Goal: Task Accomplishment & Management: Manage account settings

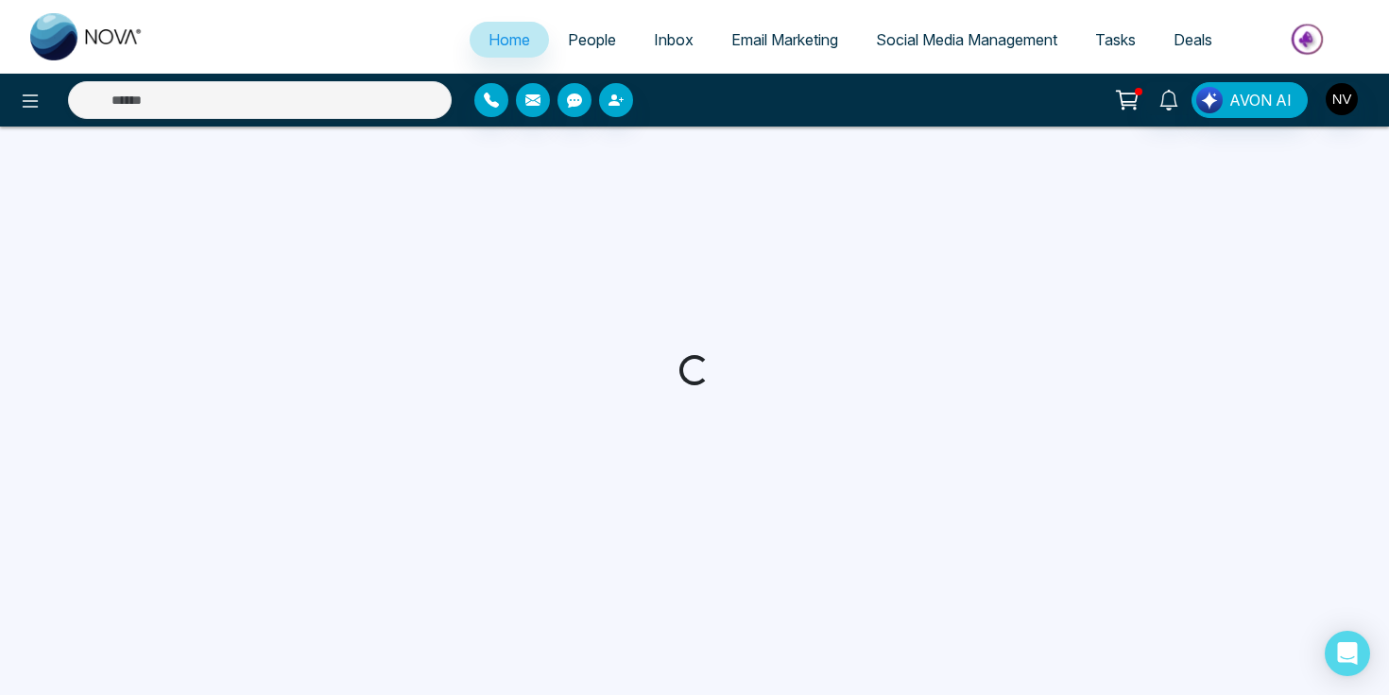
select select "*"
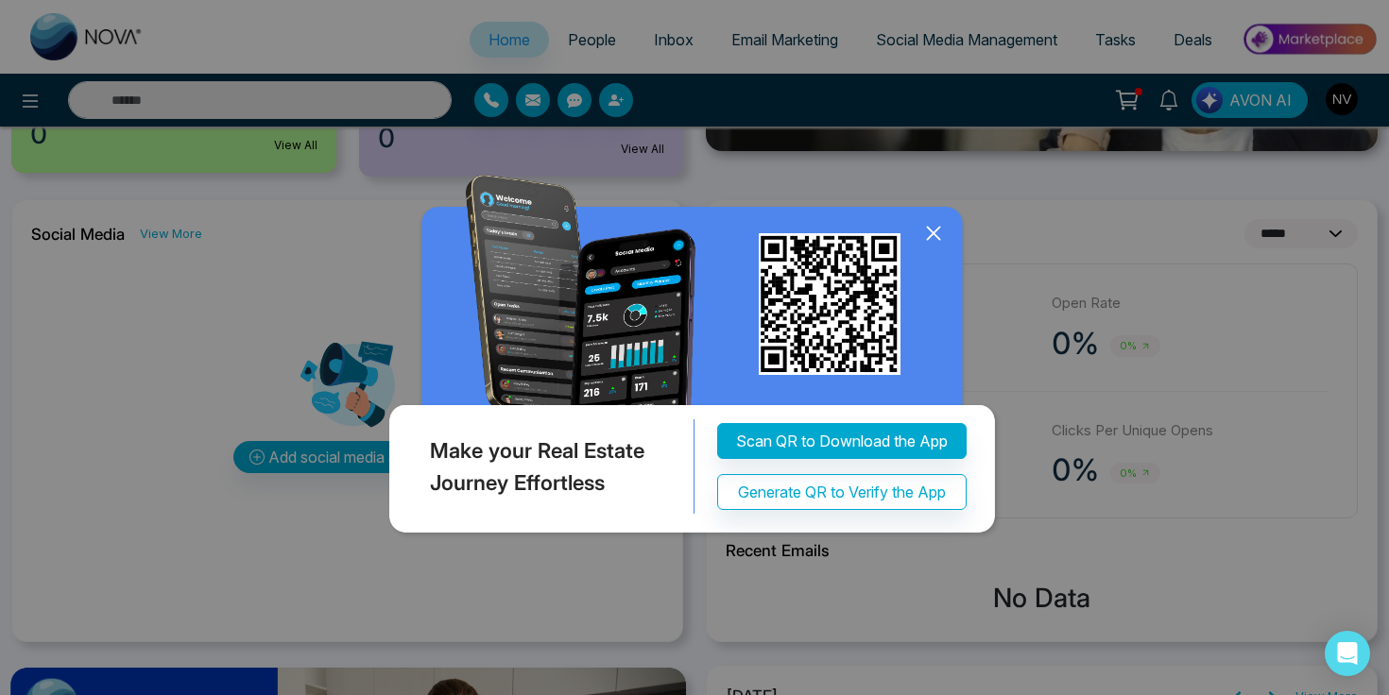
scroll to position [564, 0]
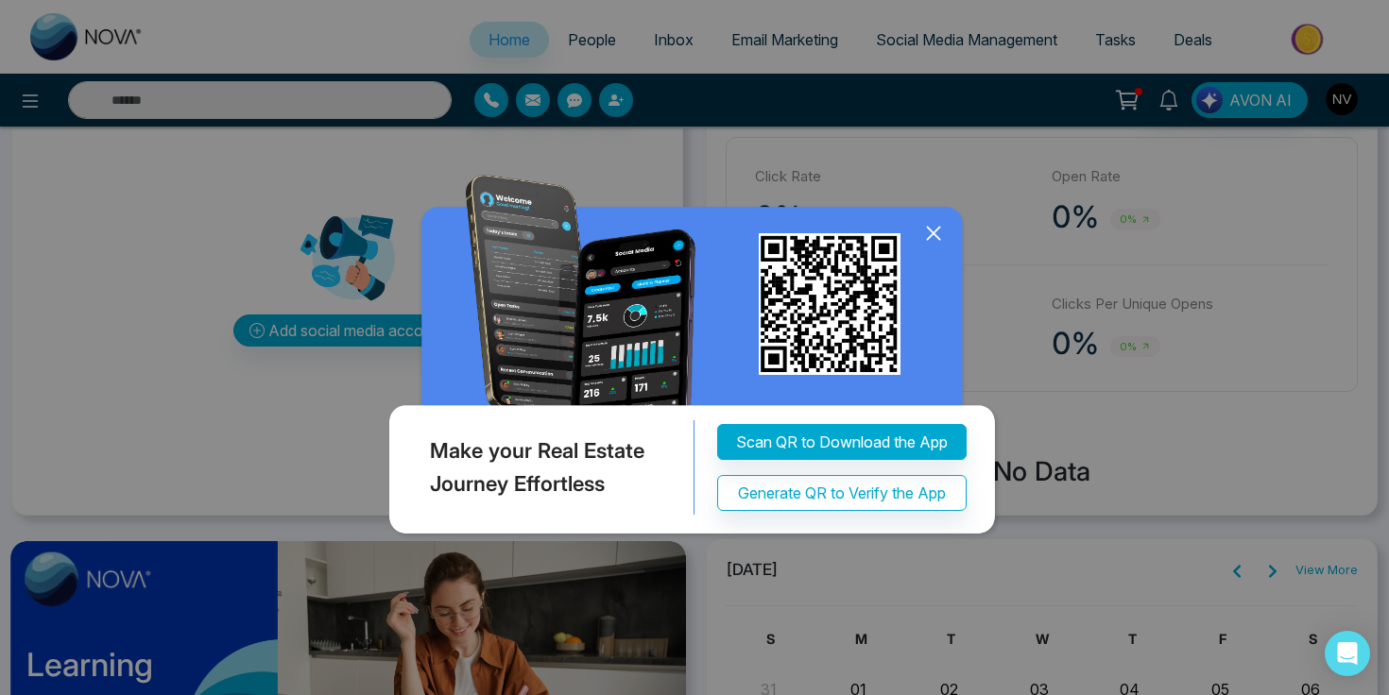
click at [956, 227] on img at bounding box center [695, 359] width 620 height 368
click at [946, 227] on icon at bounding box center [933, 233] width 28 height 28
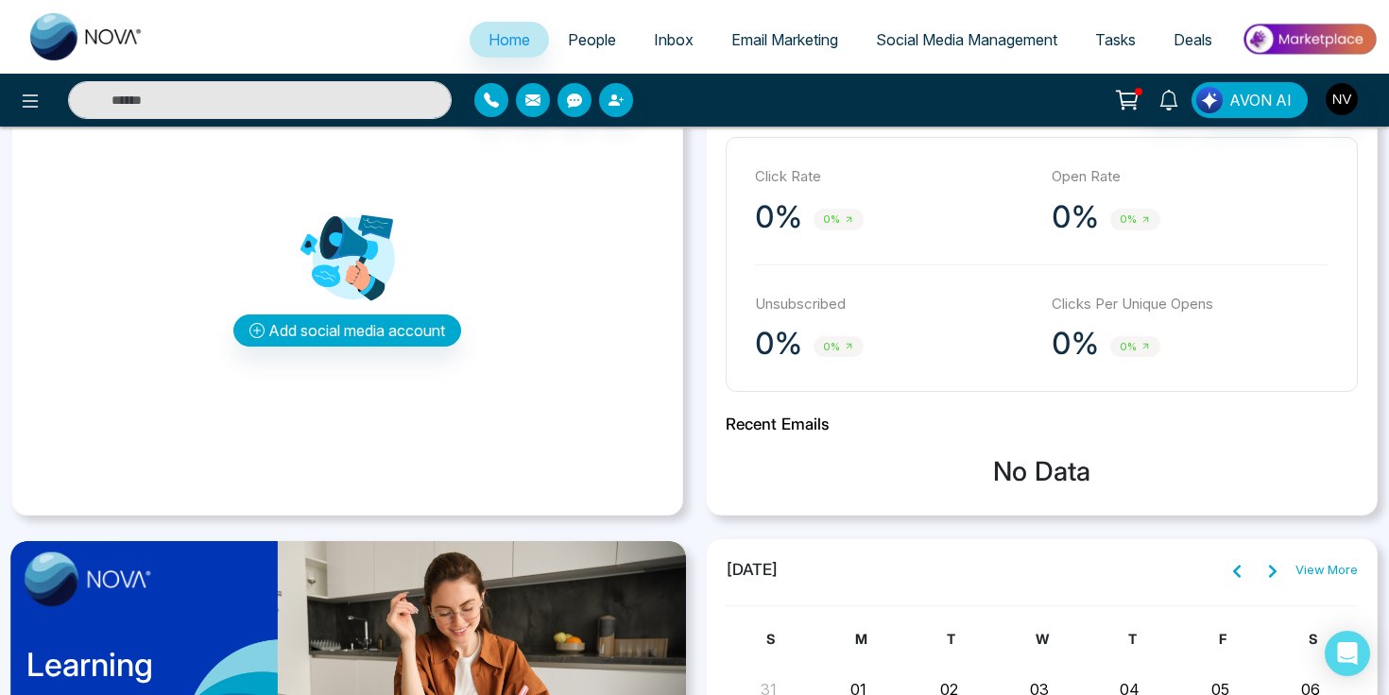
scroll to position [0, 0]
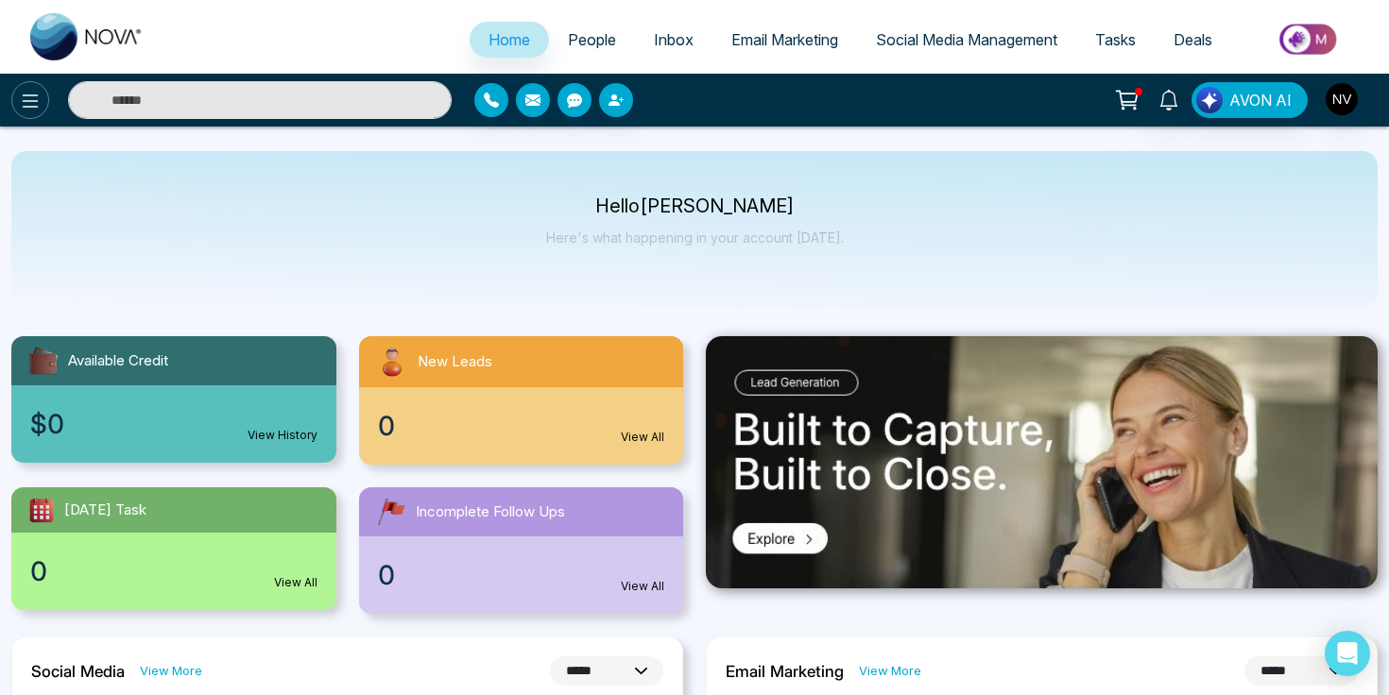
click at [29, 110] on icon at bounding box center [30, 101] width 23 height 23
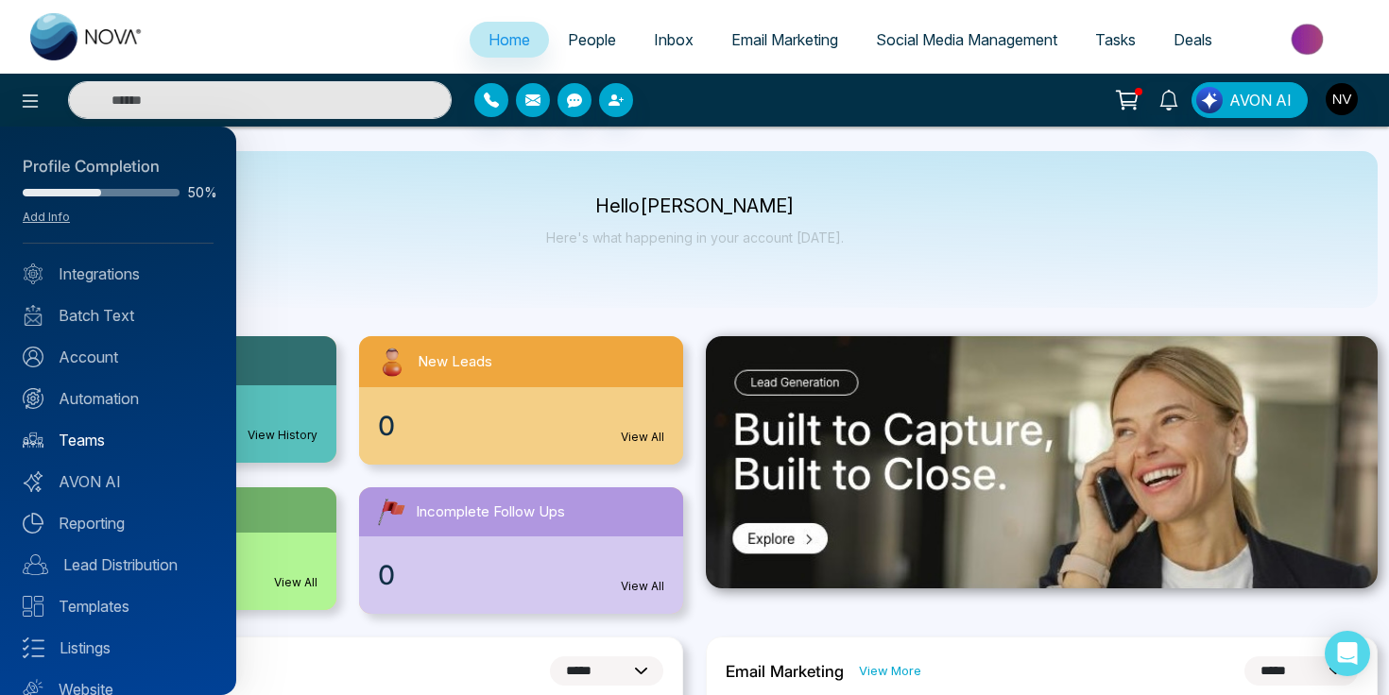
click at [103, 437] on link "Teams" at bounding box center [118, 440] width 191 height 23
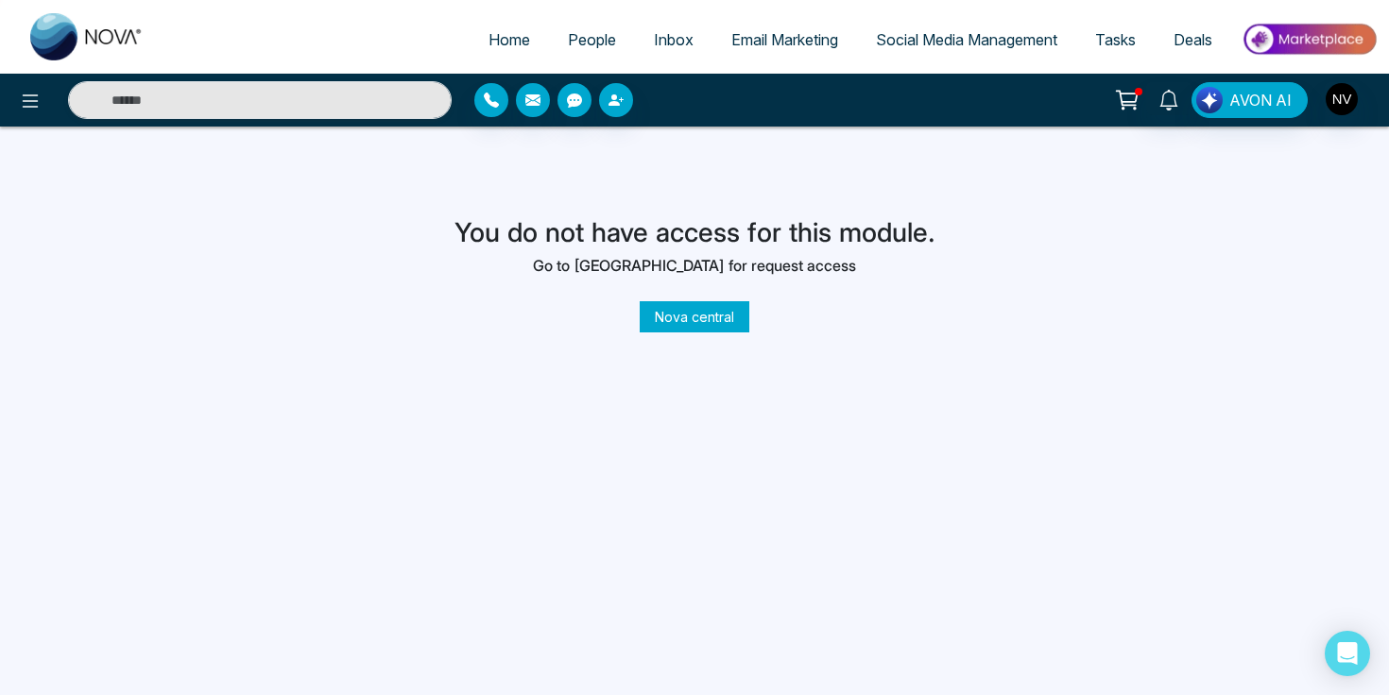
click at [692, 328] on link "Nova central" at bounding box center [695, 316] width 110 height 31
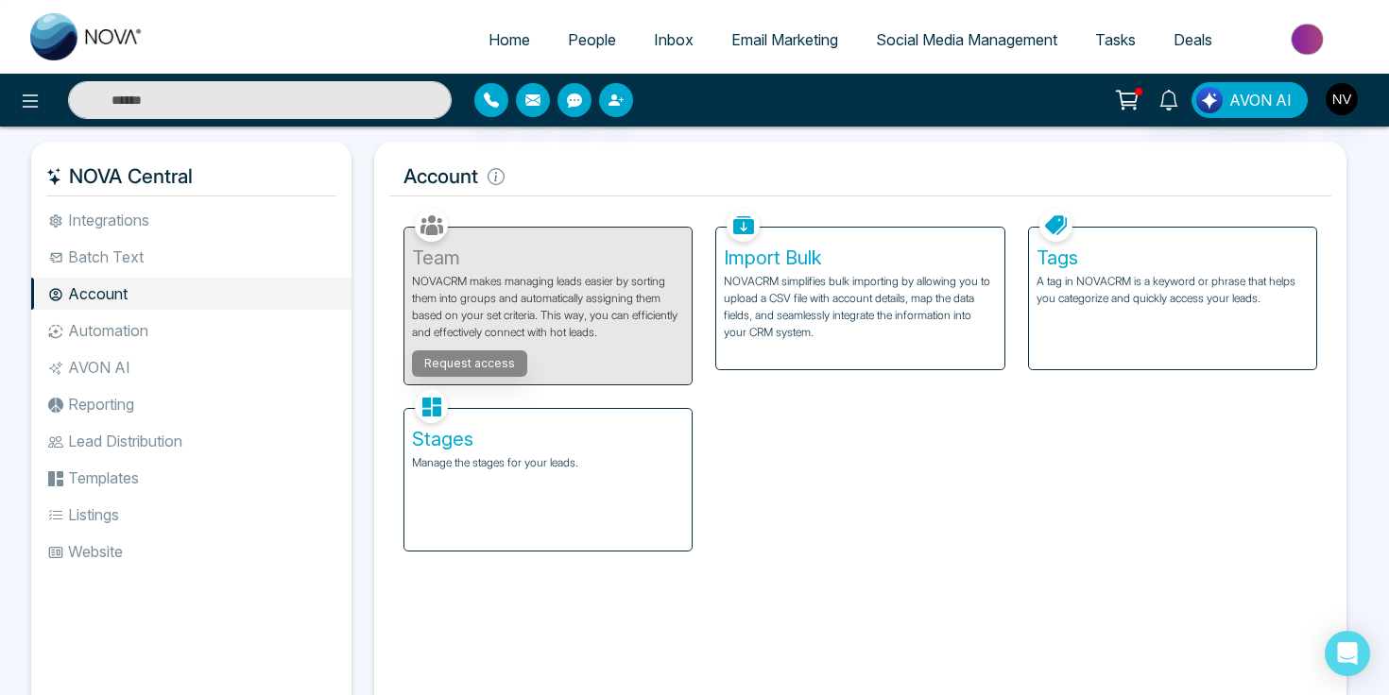
click at [599, 339] on div "Team NOVACRM makes managing leads easier by sorting them into groups and automa…" at bounding box center [548, 294] width 312 height 181
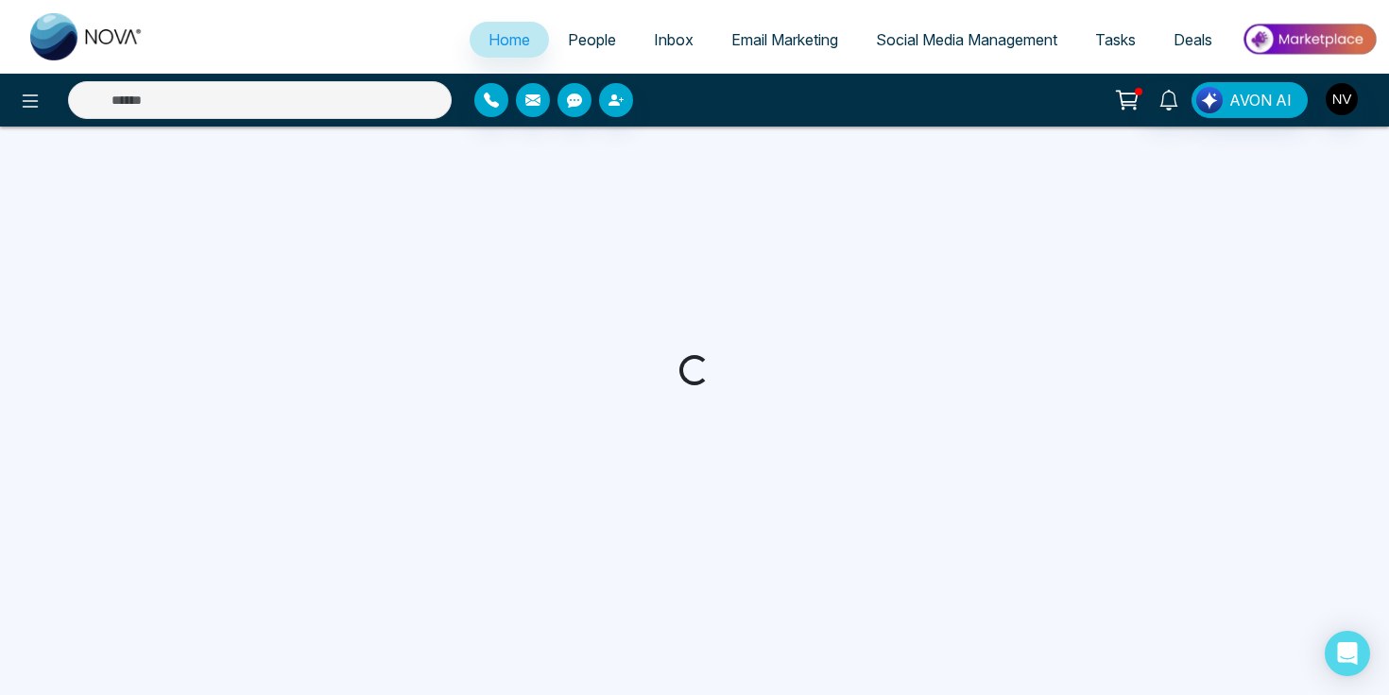
select select "*"
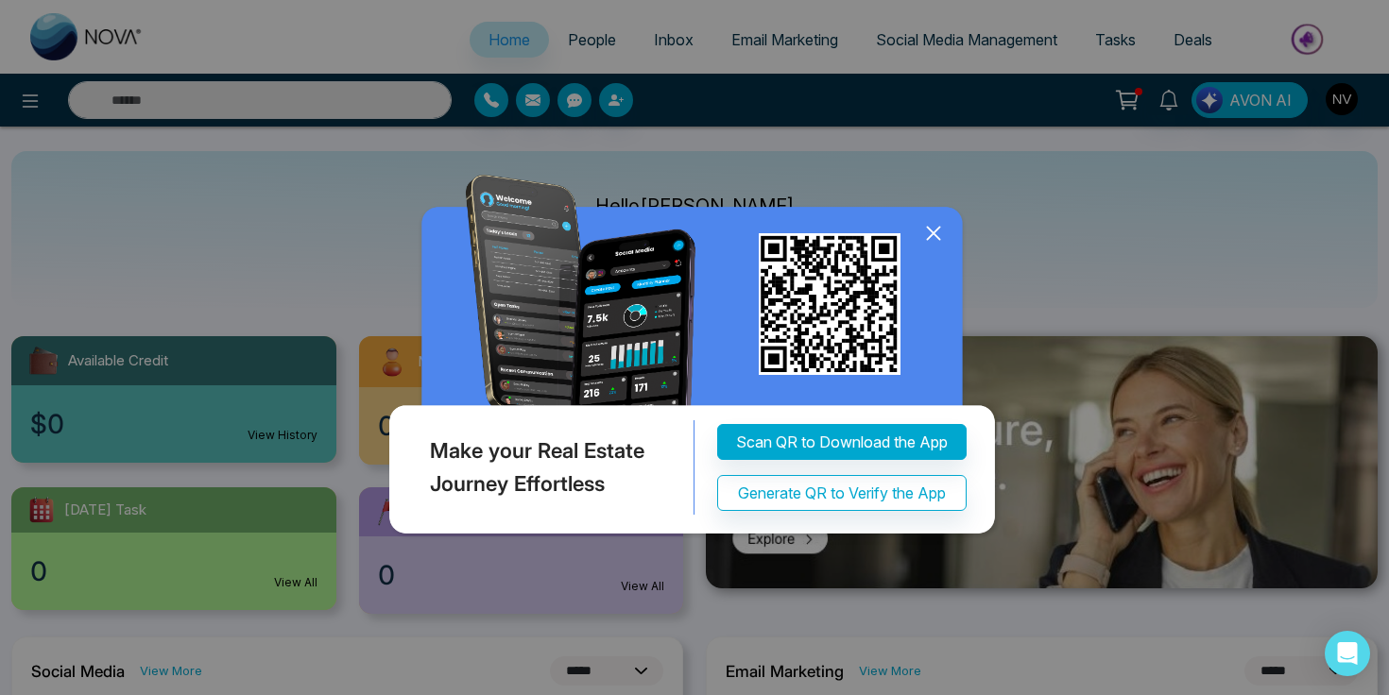
click at [950, 233] on img at bounding box center [695, 359] width 620 height 368
click at [947, 245] on icon at bounding box center [933, 233] width 28 height 28
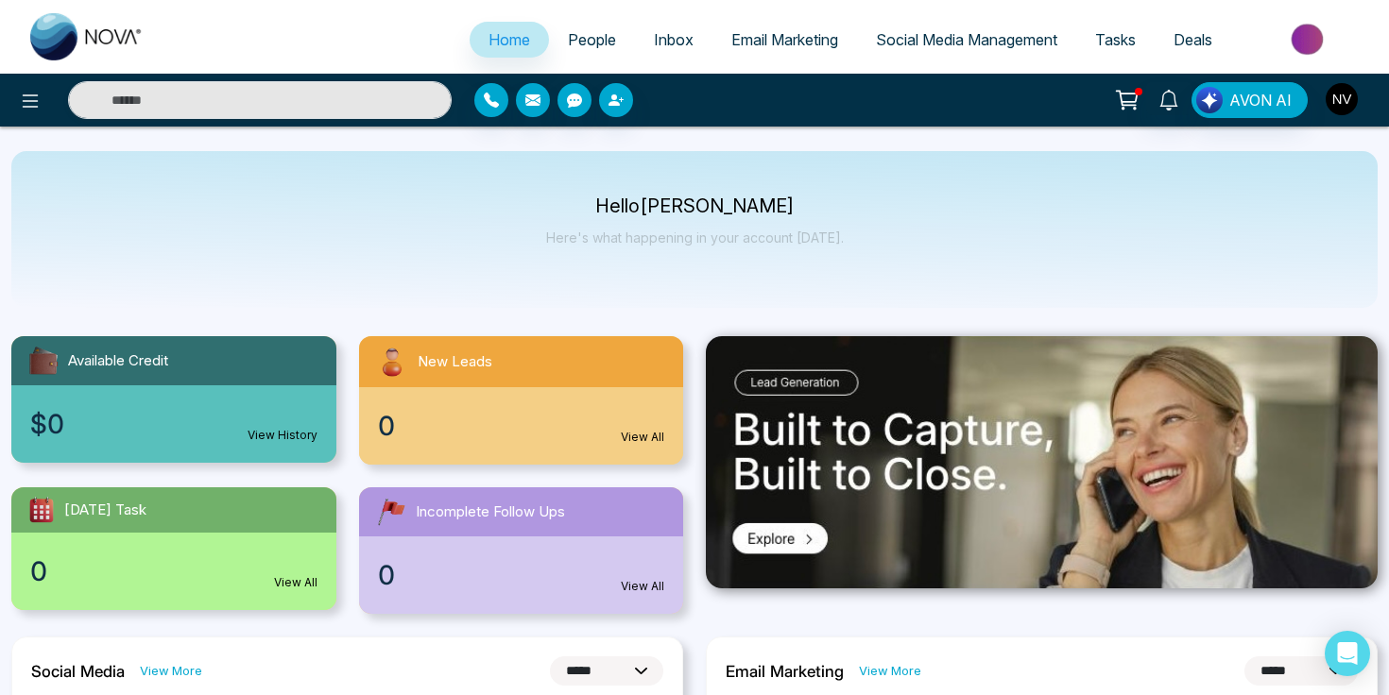
click at [1340, 91] on img "button" at bounding box center [1342, 99] width 32 height 32
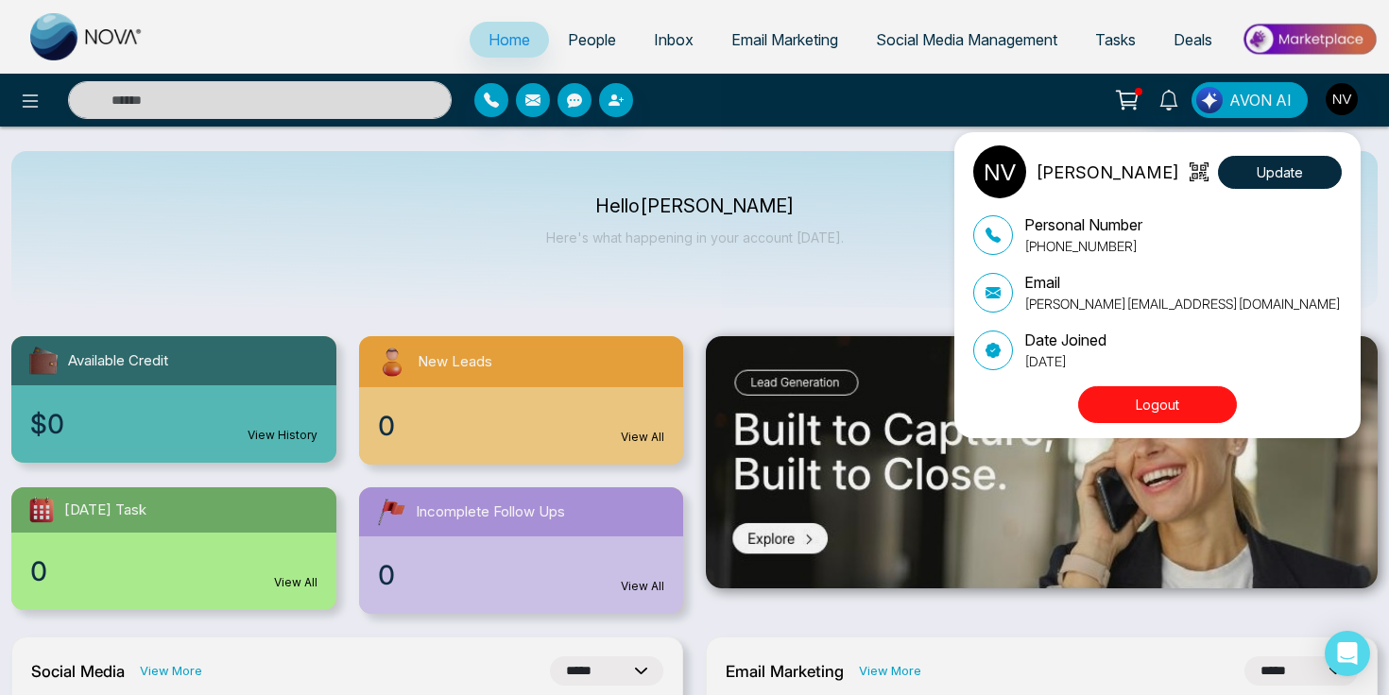
click at [1171, 388] on button "Logout" at bounding box center [1157, 404] width 159 height 37
